Goal: Task Accomplishment & Management: Manage account settings

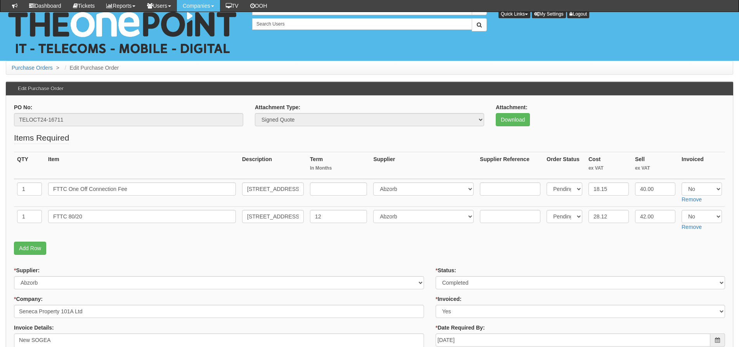
scroll to position [78, 0]
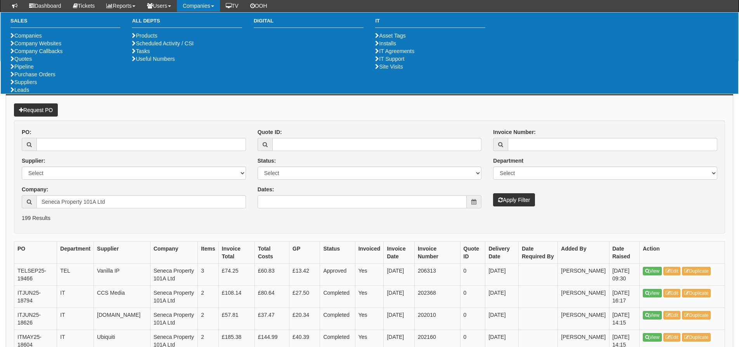
scroll to position [232, 0]
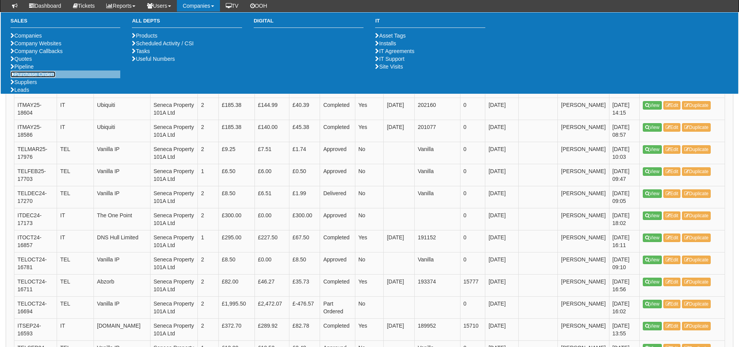
click at [41, 78] on link "Purchase Orders" at bounding box center [32, 74] width 45 height 6
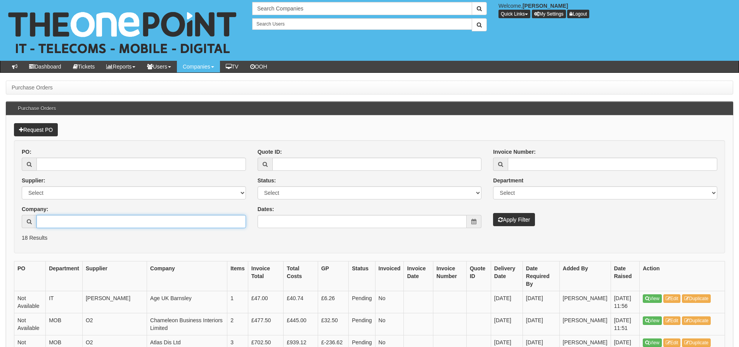
click at [70, 223] on input "Company:" at bounding box center [140, 221] width 209 height 13
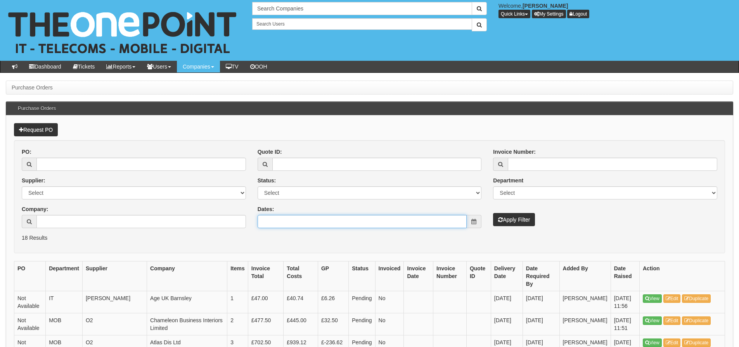
click at [305, 226] on input "Dates:" at bounding box center [361, 221] width 209 height 13
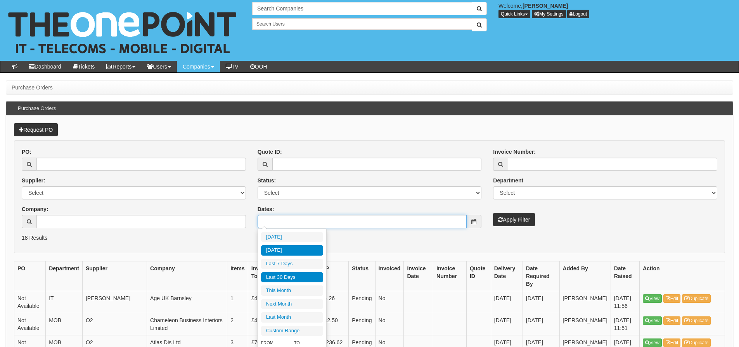
type input "[DATE]"
type input "2025-09-17"
type input "2025-08-20"
type input "2025-09-18"
type input "2025-08-20"
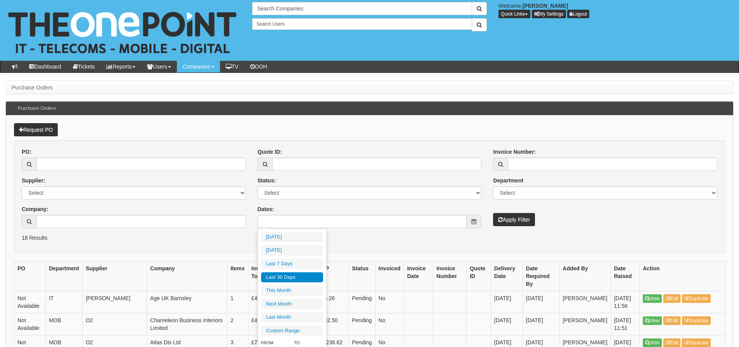
click at [291, 275] on li "Last 30 Days" at bounding box center [292, 278] width 62 height 10
type input "[DATE] - [DATE]"
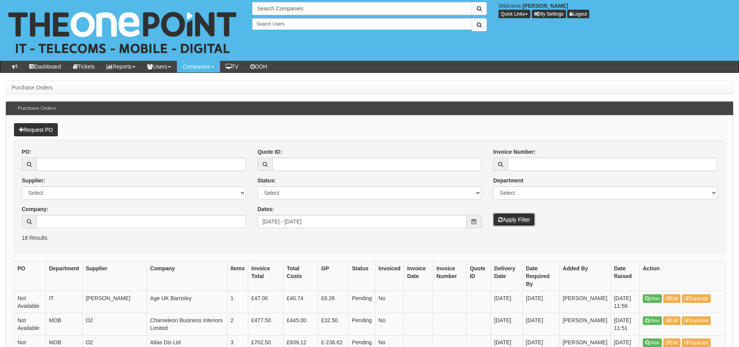
click at [523, 219] on button "Apply Filter" at bounding box center [514, 219] width 42 height 13
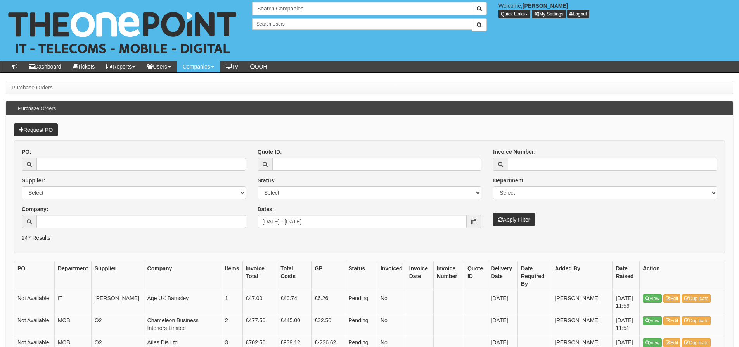
scroll to position [39, 0]
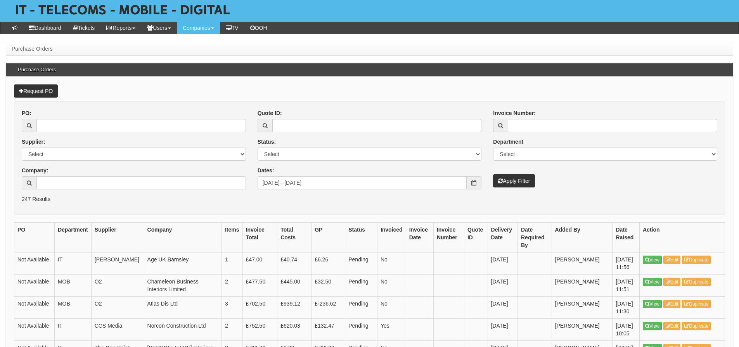
drag, startPoint x: 388, startPoint y: 174, endPoint x: 383, endPoint y: 176, distance: 5.6
click at [387, 174] on div "Dates: [DATE] - [DATE]" at bounding box center [369, 178] width 224 height 23
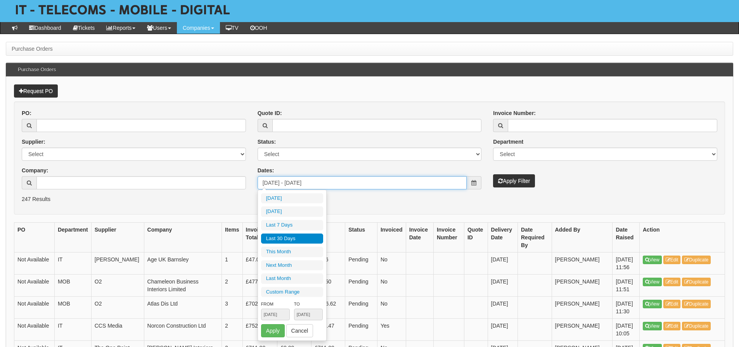
click at [381, 184] on input "[DATE] - [DATE]" at bounding box center [361, 182] width 209 height 13
type input "[DATE]"
click at [290, 236] on li "Last 30 Days" at bounding box center [292, 239] width 62 height 10
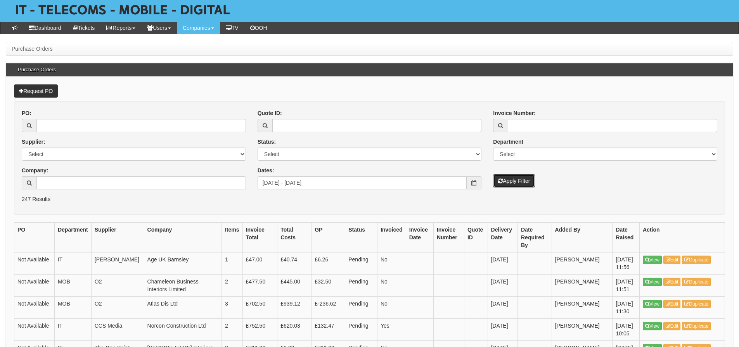
click at [499, 183] on icon "submit" at bounding box center [500, 180] width 5 height 5
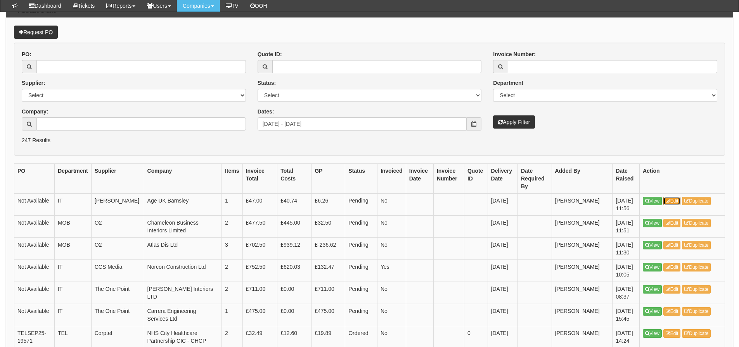
scroll to position [78, 0]
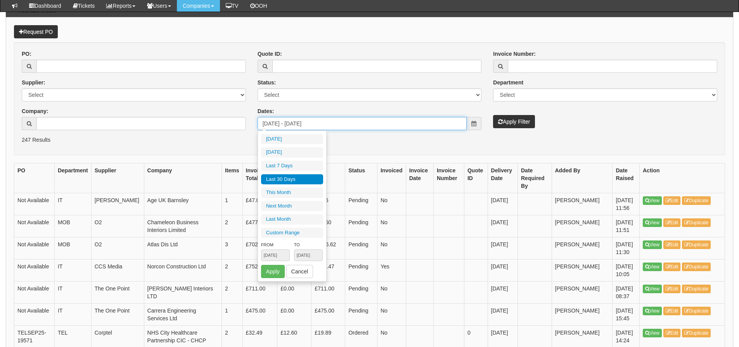
click at [349, 128] on input "2025-08-20 - 2025-09-18" at bounding box center [361, 123] width 209 height 13
type input "2025-09-01"
type input "2025-09-30"
type input "[DATE]"
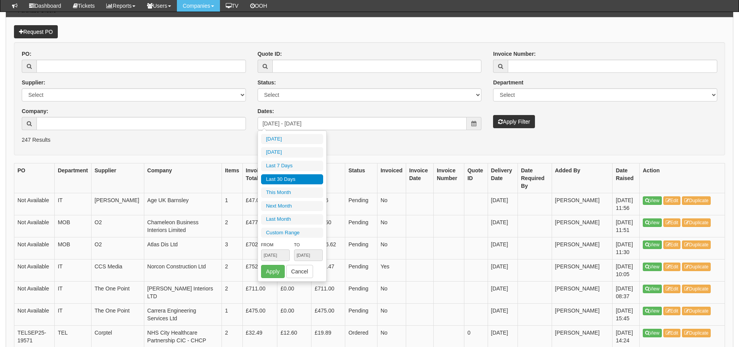
click at [302, 182] on li "Last 30 Days" at bounding box center [292, 179] width 62 height 10
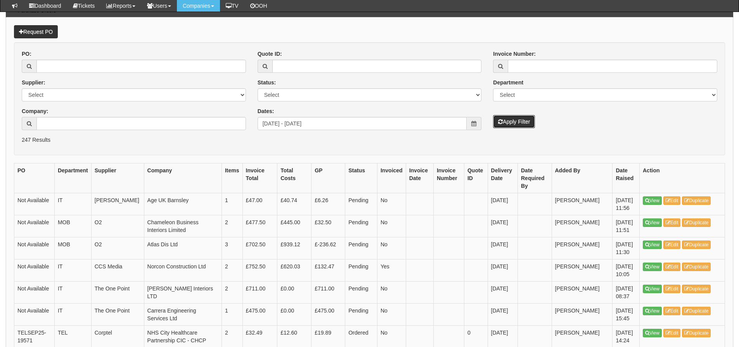
click at [506, 123] on button "Apply Filter" at bounding box center [514, 121] width 42 height 13
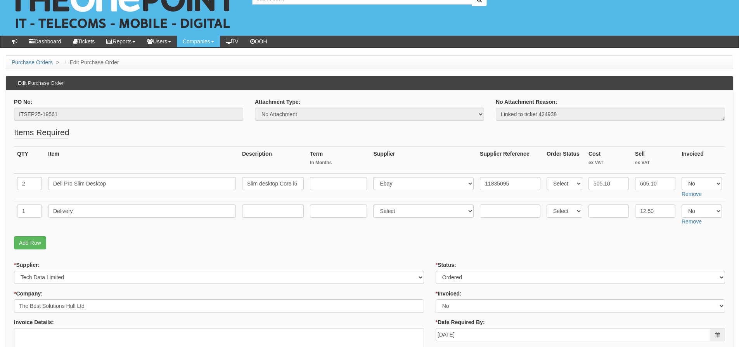
scroll to position [39, 0]
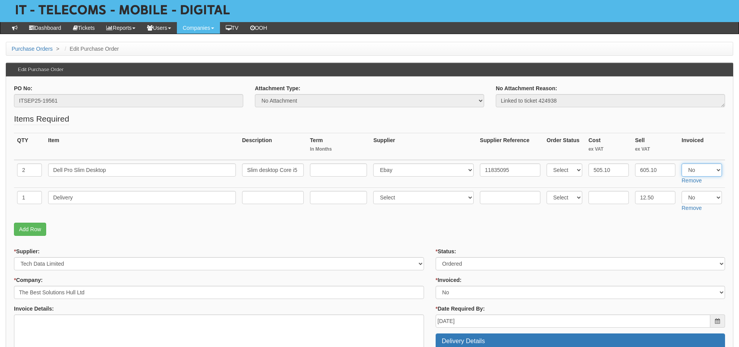
click at [707, 170] on select "Select Yes No N/A" at bounding box center [701, 170] width 40 height 13
select select "Yes"
click at [681, 164] on select "Select Yes No N/A" at bounding box center [701, 170] width 40 height 13
drag, startPoint x: 704, startPoint y: 197, endPoint x: 701, endPoint y: 203, distance: 6.4
click at [704, 197] on select "Select Yes No N/A" at bounding box center [701, 197] width 40 height 13
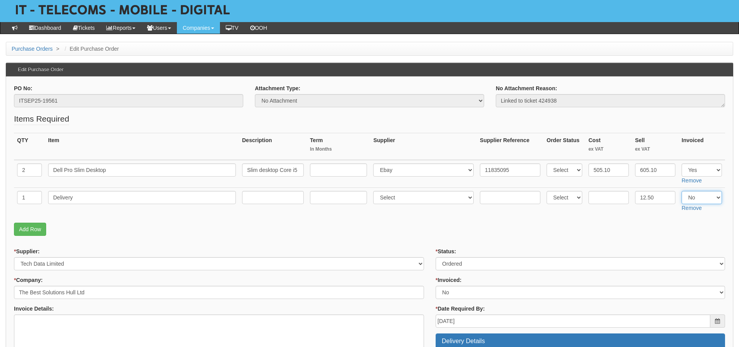
select select "Yes"
click at [681, 191] on select "Select Yes No N/A" at bounding box center [701, 197] width 40 height 13
click at [608, 235] on p "Add Row" at bounding box center [369, 229] width 711 height 13
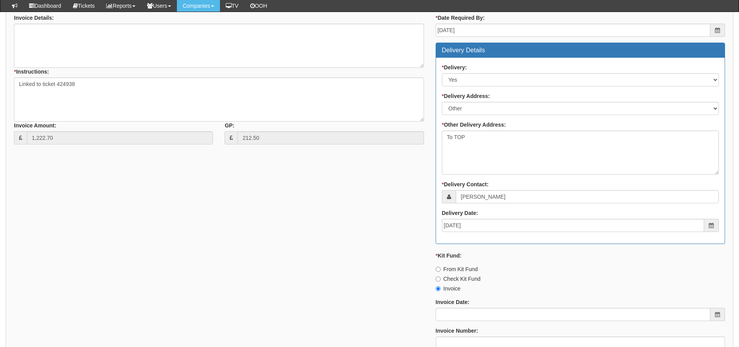
scroll to position [466, 0]
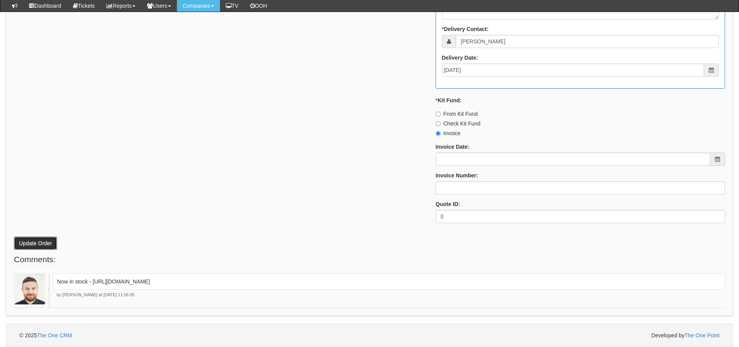
click at [48, 246] on button "Update Order" at bounding box center [35, 243] width 43 height 13
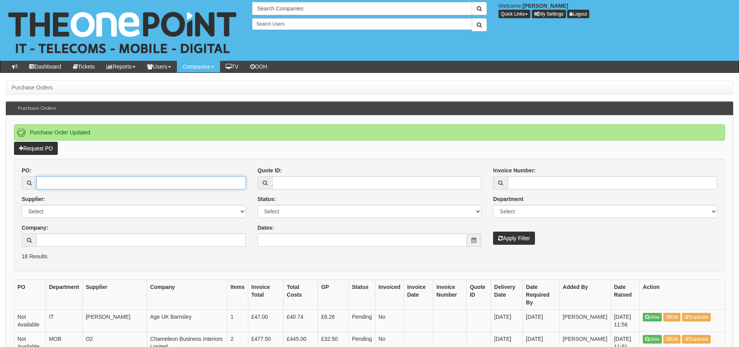
click at [54, 182] on input "PO:" at bounding box center [140, 182] width 209 height 13
type input "19544"
click at [493, 232] on button "Apply Filter" at bounding box center [514, 238] width 42 height 13
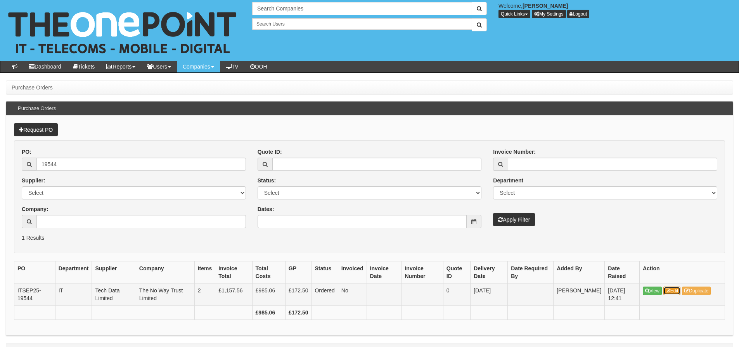
click at [676, 290] on link "Edit" at bounding box center [671, 291] width 17 height 9
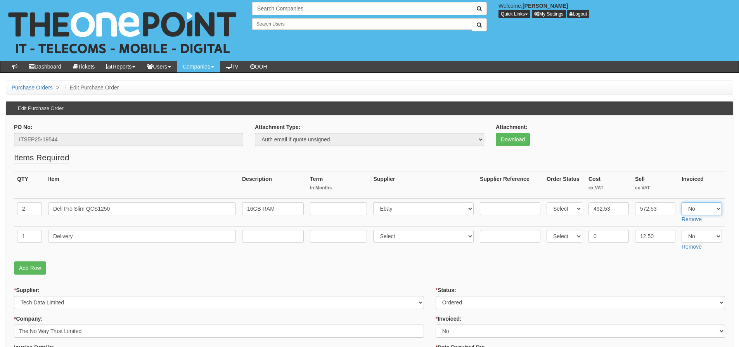
drag, startPoint x: 693, startPoint y: 207, endPoint x: 693, endPoint y: 215, distance: 8.5
click at [693, 207] on select "Select Yes No N/A" at bounding box center [701, 208] width 40 height 13
select select "Yes"
click at [681, 202] on select "Select Yes No N/A" at bounding box center [701, 208] width 40 height 13
click at [694, 236] on select "Select Yes No N/A" at bounding box center [701, 236] width 40 height 13
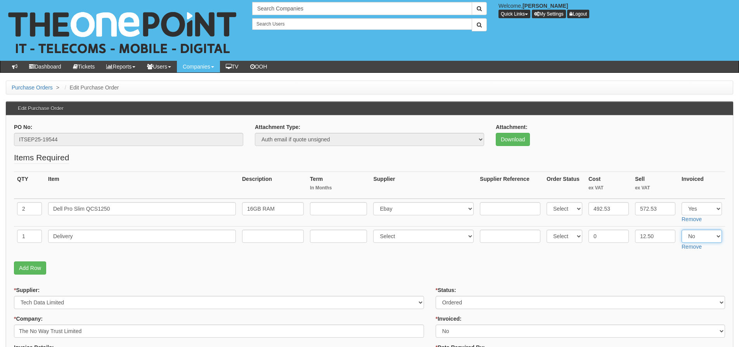
select select "Yes"
click at [681, 230] on select "Select Yes No N/A" at bounding box center [701, 236] width 40 height 13
click at [559, 269] on p "Add Row" at bounding box center [369, 268] width 711 height 13
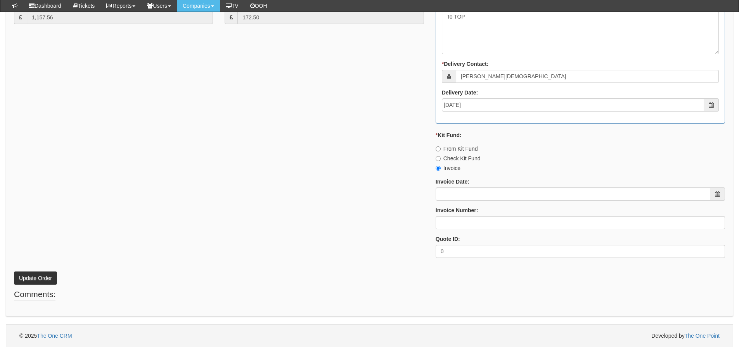
scroll to position [431, 0]
click at [43, 282] on button "Update Order" at bounding box center [35, 277] width 43 height 13
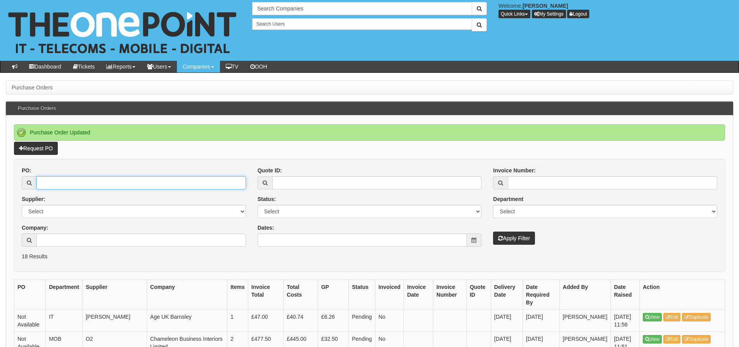
click at [94, 182] on input "PO:" at bounding box center [140, 182] width 209 height 13
type input "19553"
click at [493, 232] on button "Apply Filter" at bounding box center [514, 238] width 42 height 13
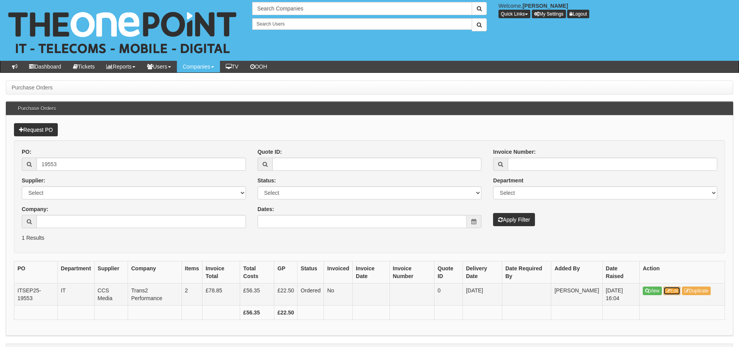
click at [668, 288] on link "Edit" at bounding box center [671, 291] width 17 height 9
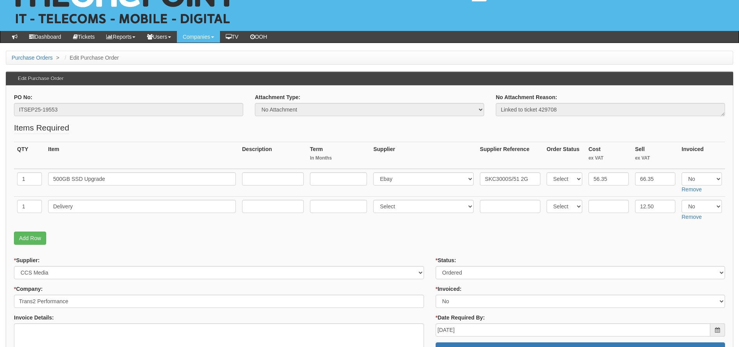
scroll to position [39, 0]
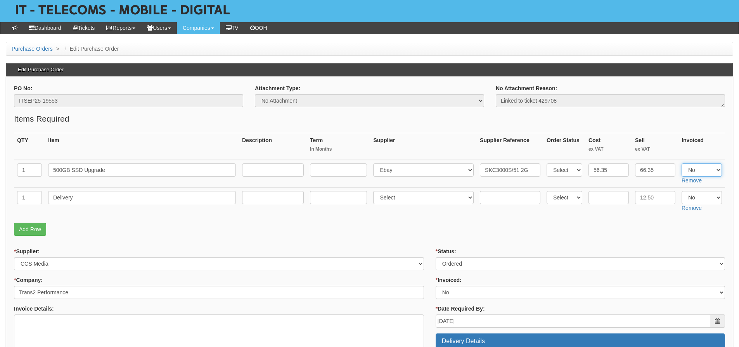
drag, startPoint x: 705, startPoint y: 169, endPoint x: 705, endPoint y: 176, distance: 7.0
click at [705, 169] on select "Select Yes No N/A" at bounding box center [701, 170] width 40 height 13
select select "Yes"
click at [681, 164] on select "Select Yes No N/A" at bounding box center [701, 170] width 40 height 13
click at [692, 198] on select "Select Yes No N/A" at bounding box center [701, 197] width 40 height 13
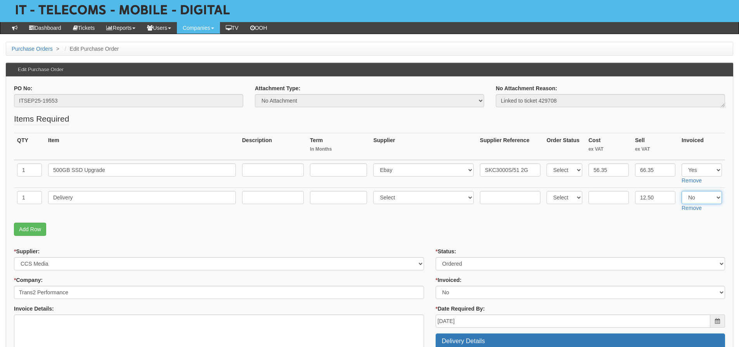
select select "Yes"
click at [681, 191] on select "Select Yes No N/A" at bounding box center [701, 197] width 40 height 13
click at [538, 228] on p "Add Row" at bounding box center [369, 229] width 711 height 13
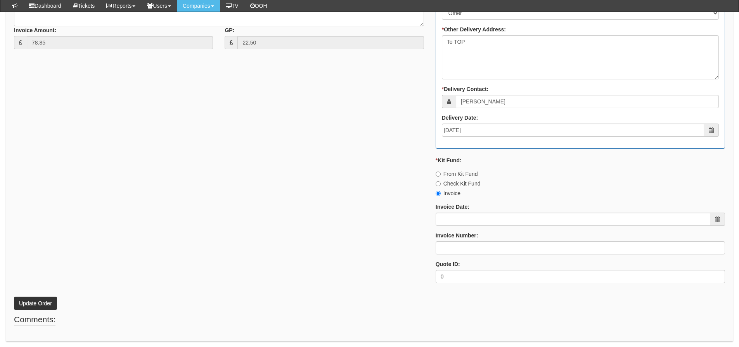
scroll to position [431, 0]
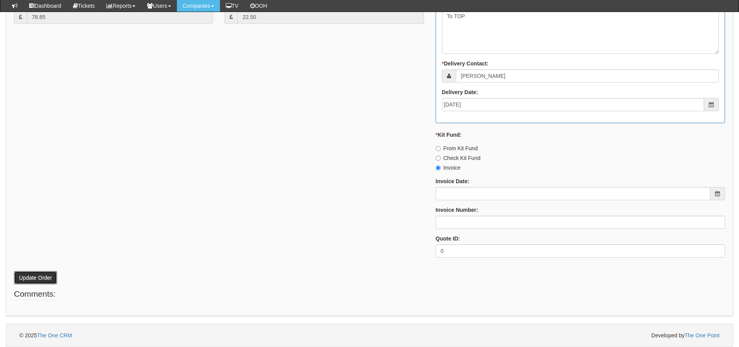
click at [47, 273] on button "Update Order" at bounding box center [35, 277] width 43 height 13
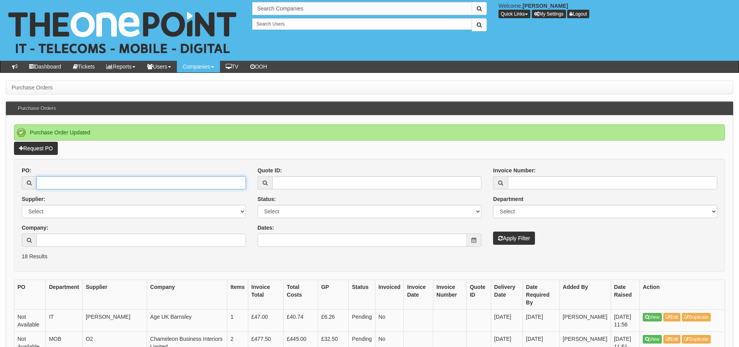
click at [106, 185] on input "PO:" at bounding box center [140, 182] width 209 height 13
type input "19547"
click at [493, 232] on button "Apply Filter" at bounding box center [514, 238] width 42 height 13
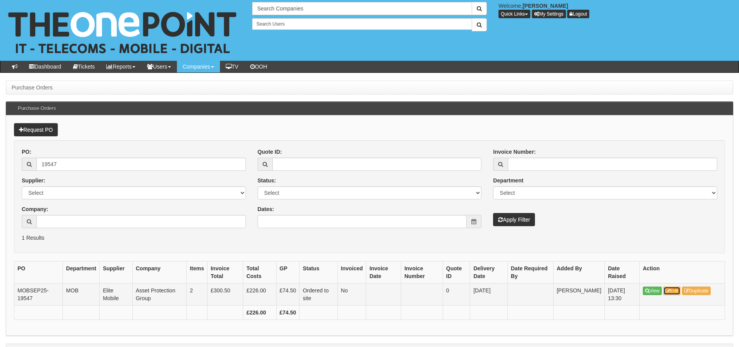
click at [675, 289] on link "Edit" at bounding box center [671, 291] width 17 height 9
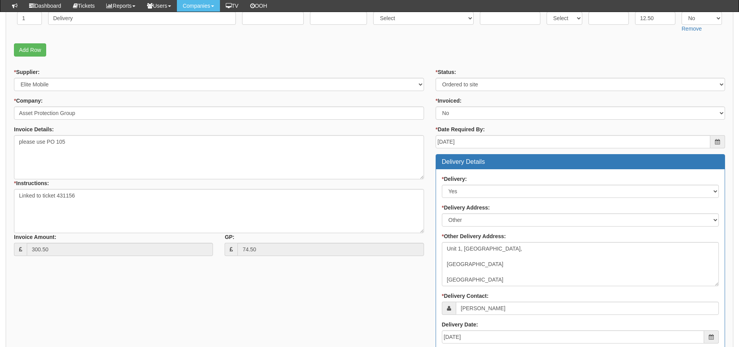
scroll to position [43, 0]
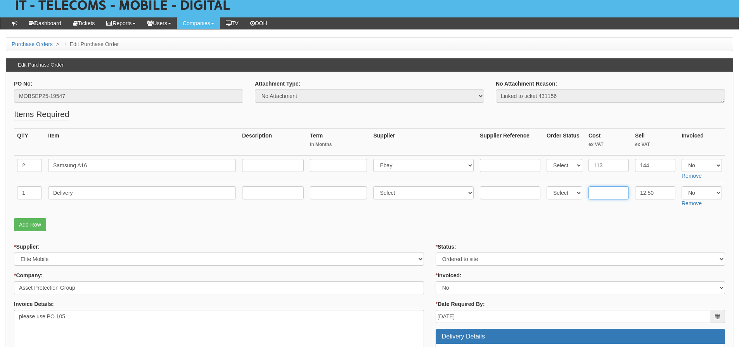
click at [613, 187] on input "text" at bounding box center [608, 193] width 40 height 13
type input "6"
click at [699, 164] on select "Select Yes No N/A" at bounding box center [701, 165] width 40 height 13
select select "Yes"
click at [681, 159] on select "Select Yes No N/A" at bounding box center [701, 165] width 40 height 13
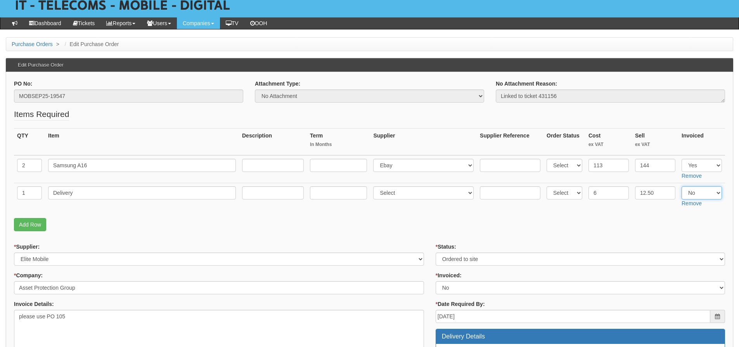
drag, startPoint x: 698, startPoint y: 195, endPoint x: 697, endPoint y: 199, distance: 4.7
click at [698, 195] on select "Select Yes No N/A" at bounding box center [701, 193] width 40 height 13
select select "Yes"
click at [681, 187] on select "Select Yes No N/A" at bounding box center [701, 193] width 40 height 13
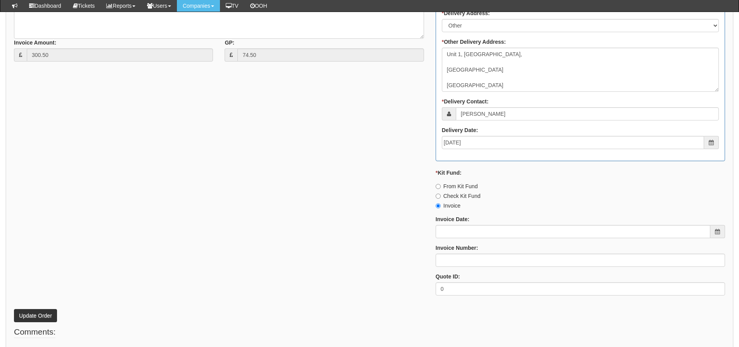
scroll to position [431, 0]
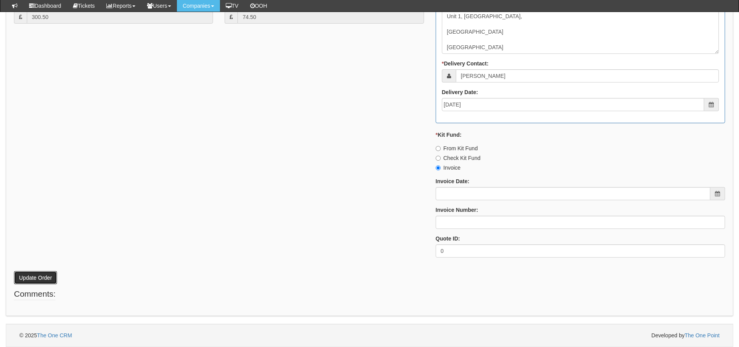
click at [24, 274] on button "Update Order" at bounding box center [35, 277] width 43 height 13
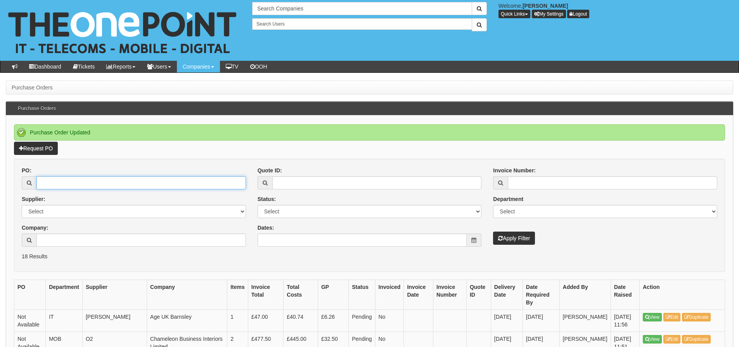
click at [51, 183] on input "PO:" at bounding box center [140, 182] width 209 height 13
type input "19532"
click at [493, 232] on button "Apply Filter" at bounding box center [514, 238] width 42 height 13
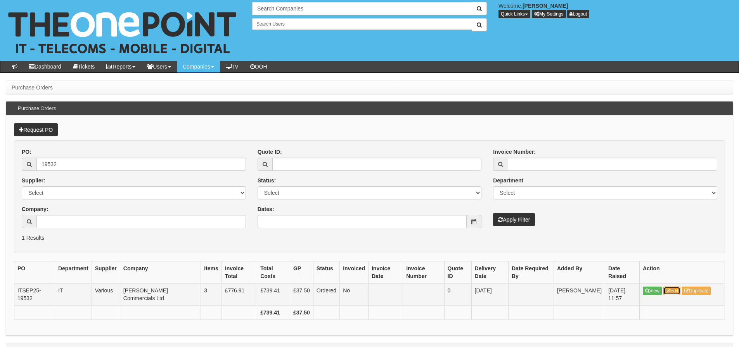
click at [674, 292] on link "Edit" at bounding box center [671, 291] width 17 height 9
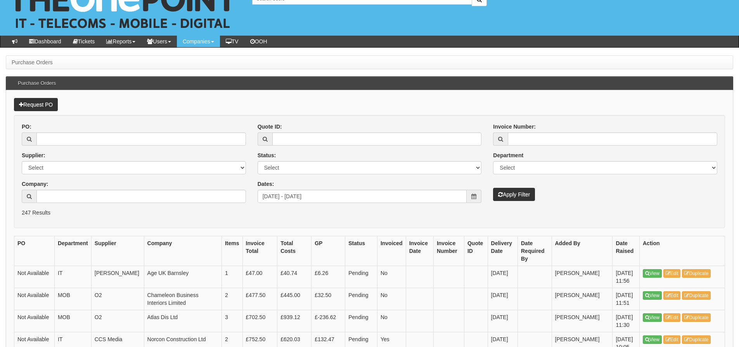
scroll to position [39, 0]
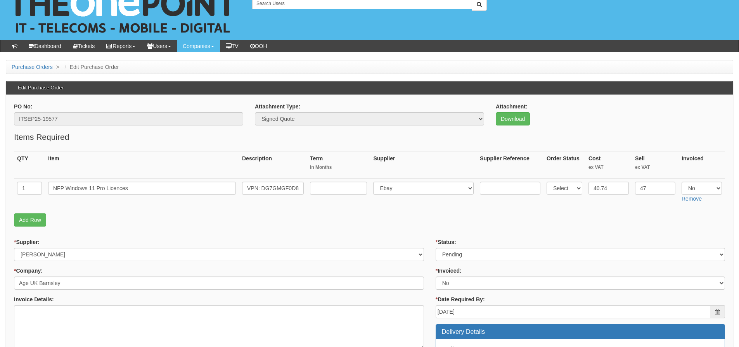
scroll to position [39, 0]
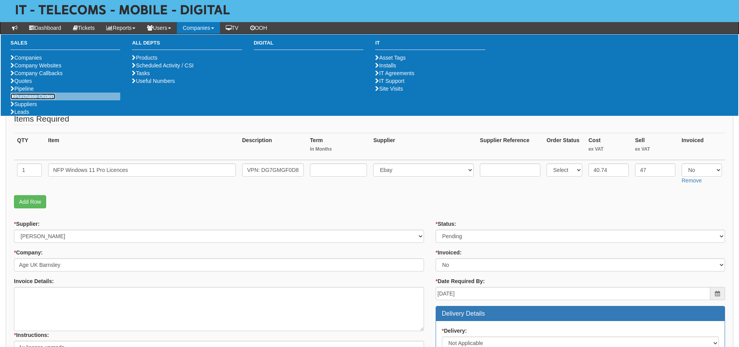
click at [52, 100] on link "Purchase Orders" at bounding box center [32, 96] width 45 height 6
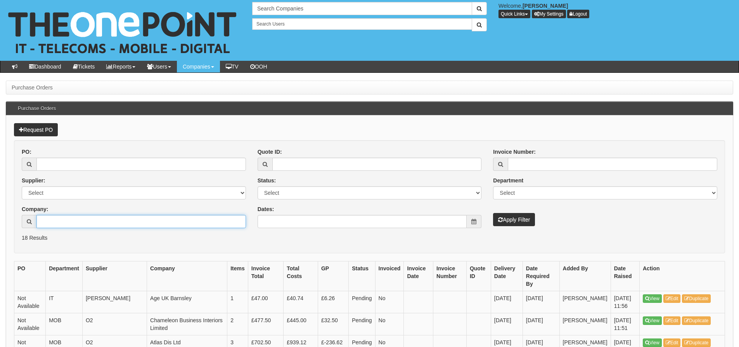
click at [62, 222] on input "Company:" at bounding box center [140, 221] width 209 height 13
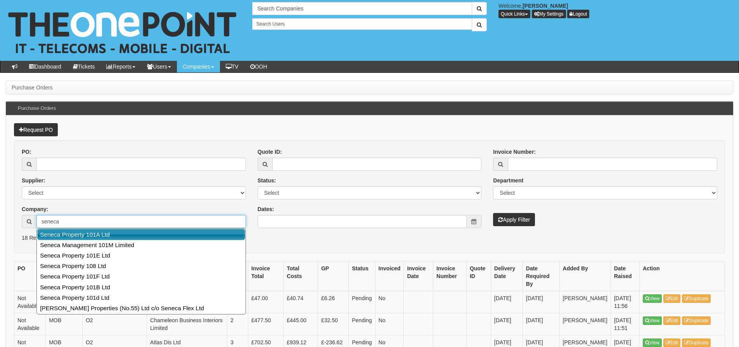
click at [60, 235] on link "Seneca Property 101A Ltd" at bounding box center [141, 234] width 208 height 11
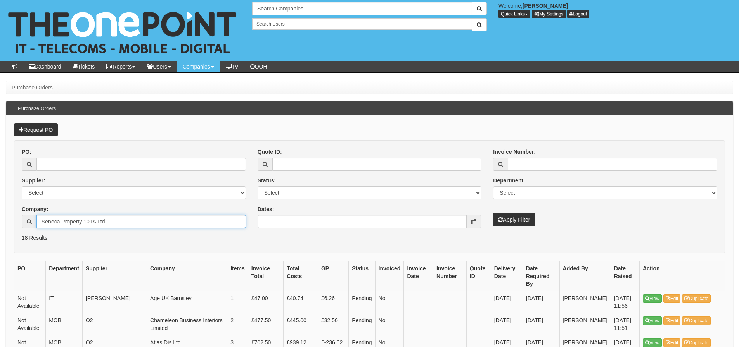
type input "Seneca Property 101A Ltd"
click at [493, 213] on button "Apply Filter" at bounding box center [514, 219] width 42 height 13
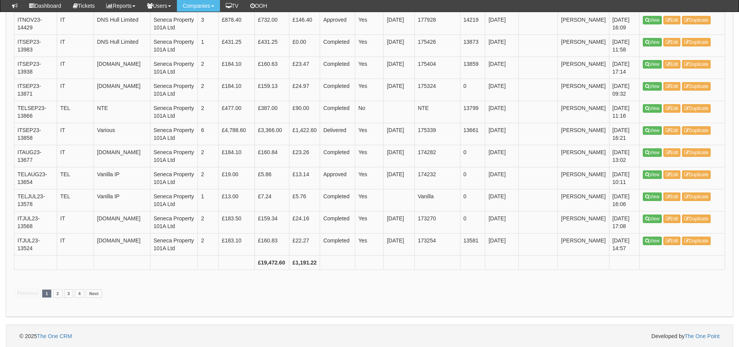
scroll to position [1114, 0]
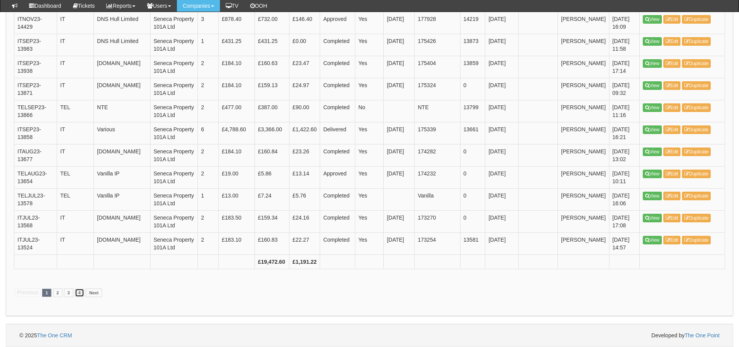
click at [79, 292] on link "4" at bounding box center [79, 293] width 9 height 9
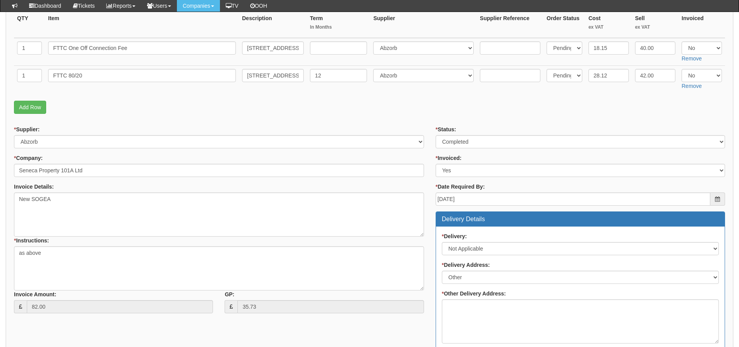
scroll to position [155, 0]
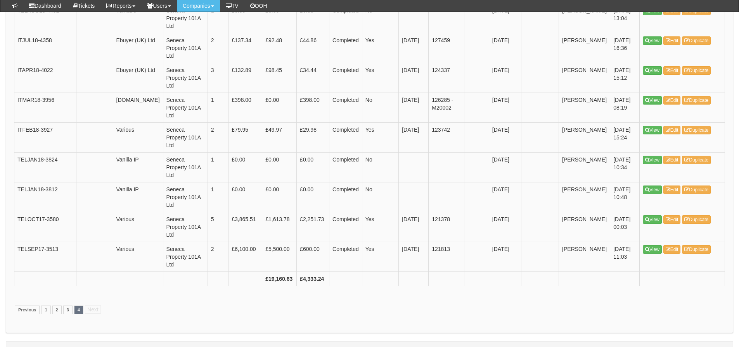
scroll to position [1480, 0]
